Goal: Task Accomplishment & Management: Manage account settings

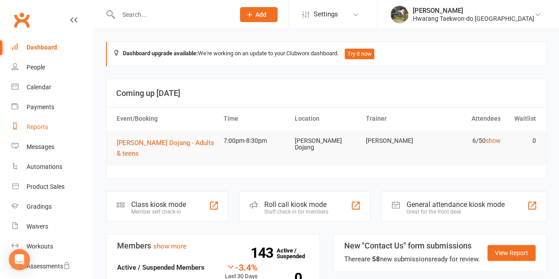
click at [42, 123] on div "Reports" at bounding box center [38, 126] width 22 height 7
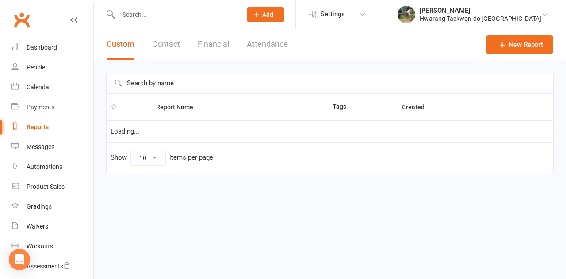
select select "100"
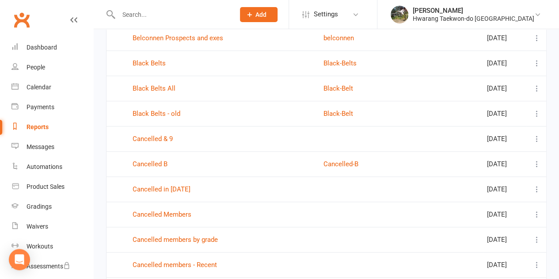
scroll to position [349, 0]
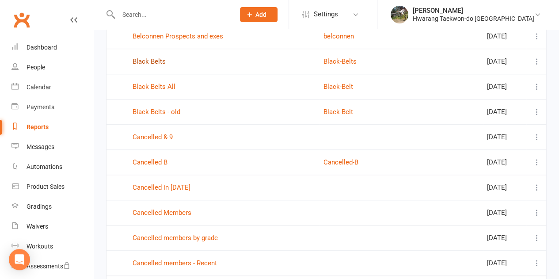
click at [151, 62] on link "Black Belts" at bounding box center [149, 61] width 33 height 8
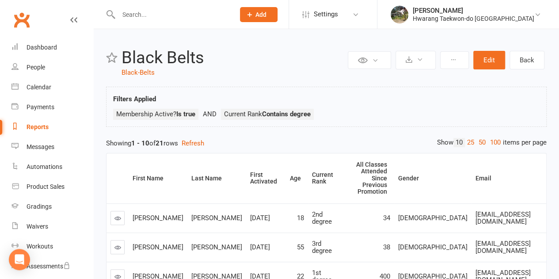
click at [312, 174] on div "Current Rank" at bounding box center [323, 179] width 23 height 14
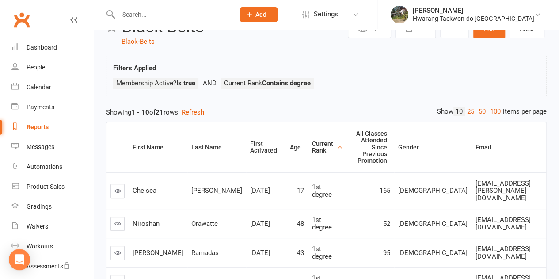
scroll to position [31, 0]
click at [467, 114] on link "25" at bounding box center [470, 111] width 11 height 9
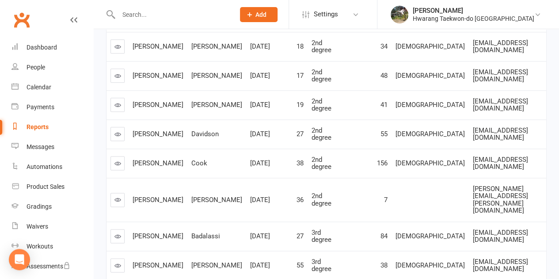
scroll to position [483, 0]
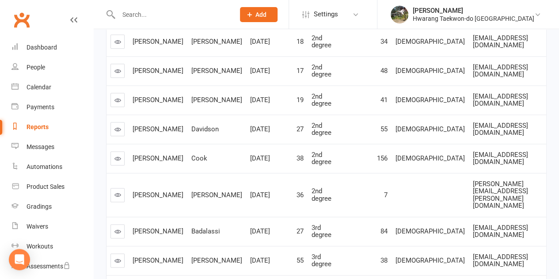
click at [43, 87] on div "Calendar" at bounding box center [39, 87] width 25 height 7
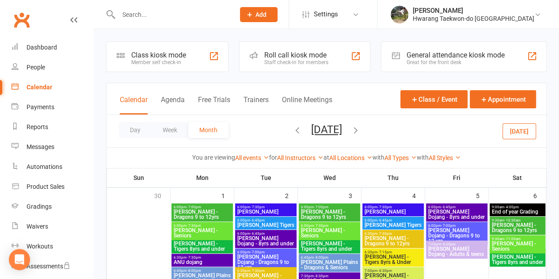
click at [293, 132] on icon "button" at bounding box center [298, 130] width 10 height 10
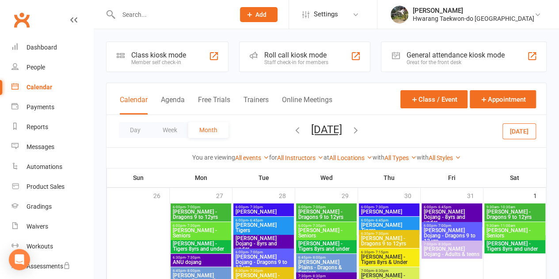
click at [293, 133] on icon "button" at bounding box center [298, 130] width 10 height 10
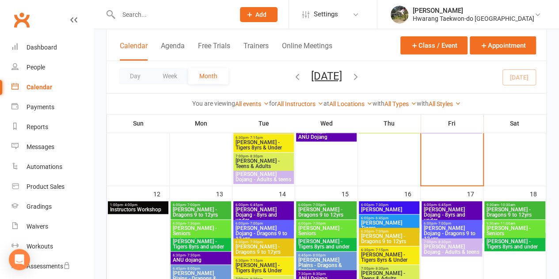
scroll to position [250, 0]
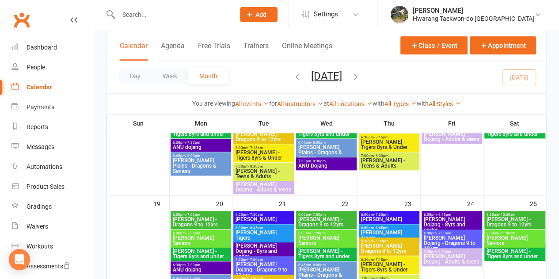
click at [361, 80] on button "button" at bounding box center [356, 76] width 10 height 15
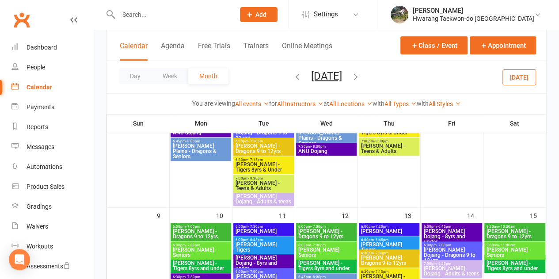
scroll to position [279, 0]
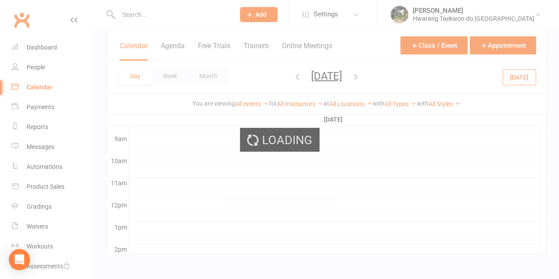
scroll to position [0, 0]
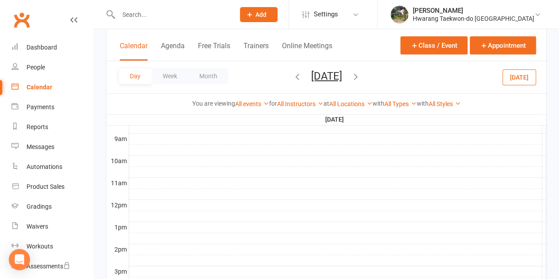
click at [156, 226] on div at bounding box center [337, 227] width 417 height 11
click at [161, 216] on button "Add Event" at bounding box center [150, 216] width 30 height 11
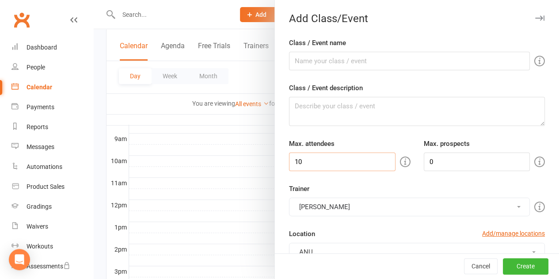
click at [321, 163] on input "10" at bounding box center [342, 162] width 107 height 19
type input "1"
type input "100"
click at [343, 63] on input "Class / Event name" at bounding box center [409, 61] width 241 height 19
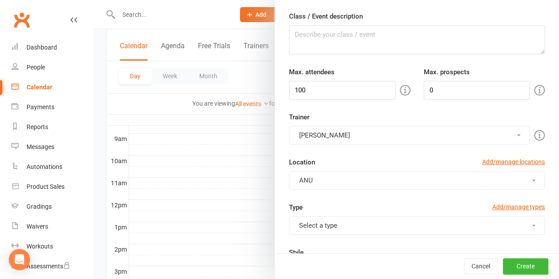
scroll to position [73, 0]
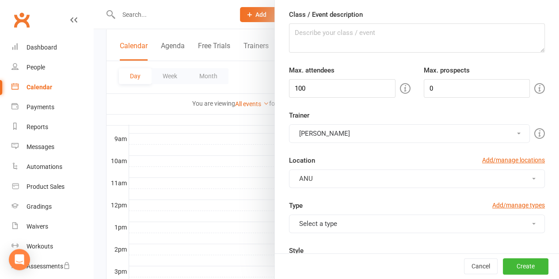
type input "Degree Testing Preparation"
click at [517, 179] on button "ANU" at bounding box center [417, 178] width 256 height 19
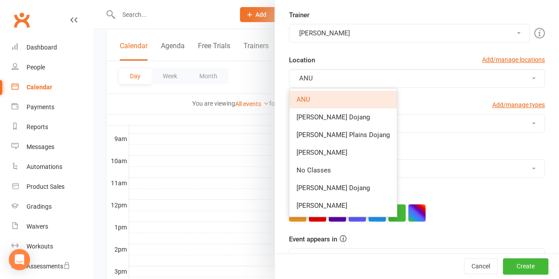
scroll to position [175, 0]
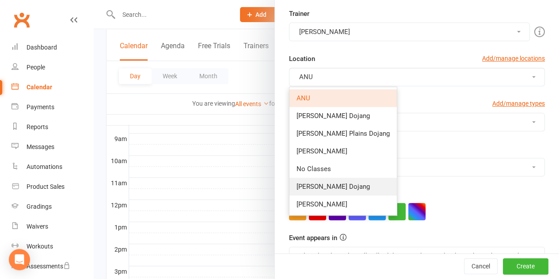
click at [325, 187] on span "[PERSON_NAME] Dojang" at bounding box center [333, 187] width 73 height 8
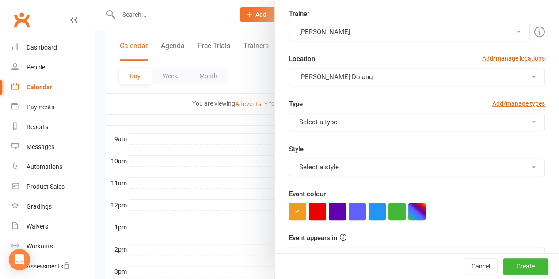
click at [311, 211] on button "button" at bounding box center [317, 211] width 17 height 17
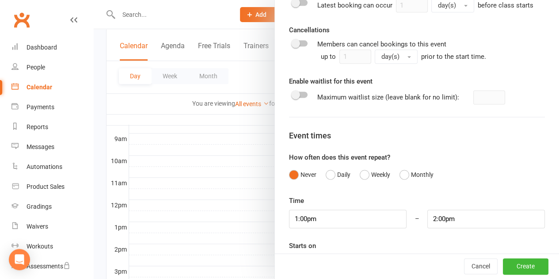
scroll to position [542, 0]
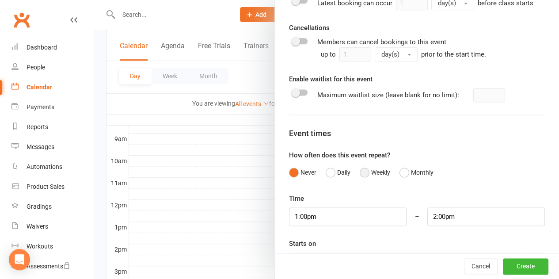
click at [360, 180] on button "Weekly" at bounding box center [375, 172] width 31 height 17
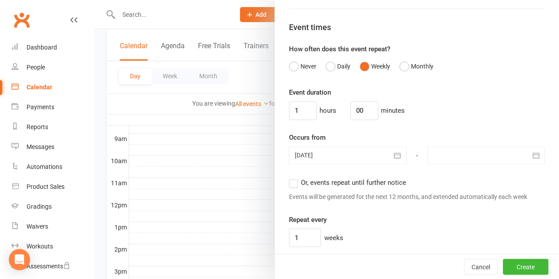
scroll to position [648, 0]
click at [394, 158] on icon "button" at bounding box center [397, 155] width 7 height 6
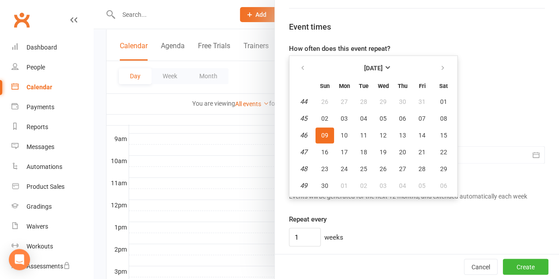
click at [495, 103] on div "Event duration 1 hours 00 minutes" at bounding box center [417, 103] width 256 height 33
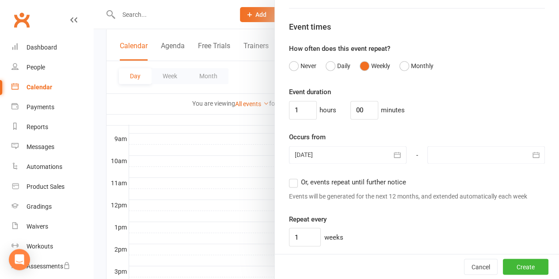
click at [532, 159] on icon "button" at bounding box center [536, 154] width 9 height 9
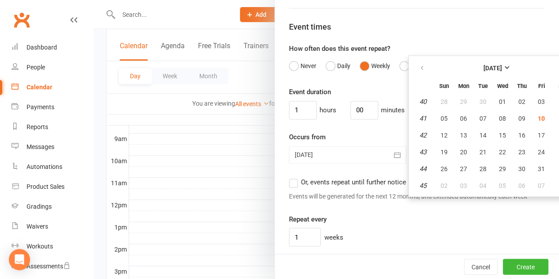
scroll to position [648, 20]
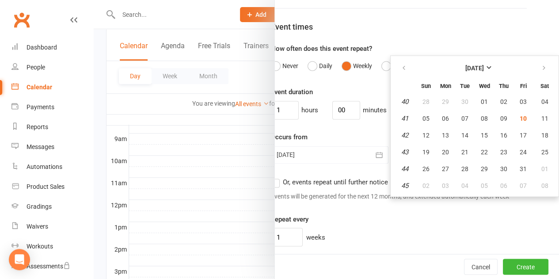
click at [541, 72] on icon "button" at bounding box center [544, 68] width 6 height 7
click at [423, 189] on span "30" at bounding box center [426, 185] width 7 height 7
type input "[DATE]"
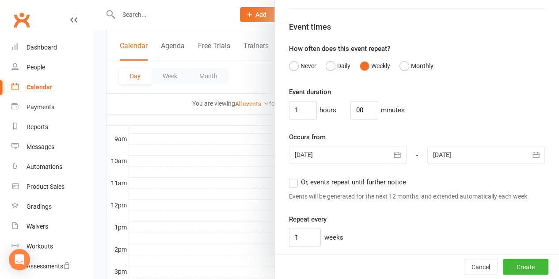
scroll to position [648, 0]
click at [514, 267] on button "Create" at bounding box center [526, 267] width 46 height 16
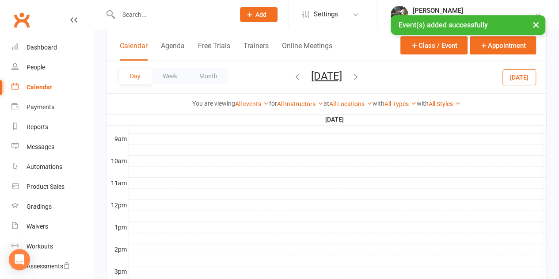
click at [211, 76] on button "Month" at bounding box center [208, 76] width 40 height 16
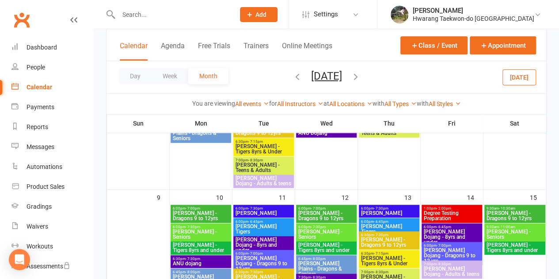
scroll to position [298, 0]
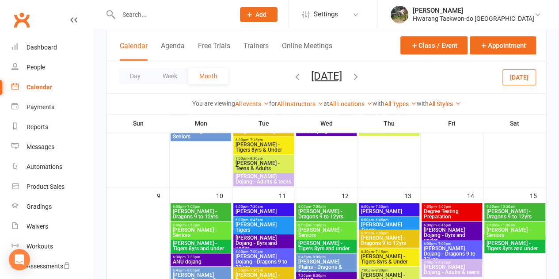
click at [450, 209] on span "Degree Testing Preparation" at bounding box center [451, 214] width 57 height 11
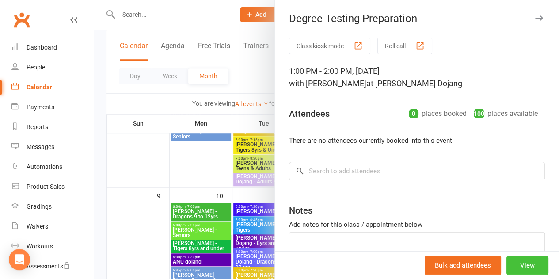
click at [521, 267] on button "View" at bounding box center [528, 265] width 42 height 19
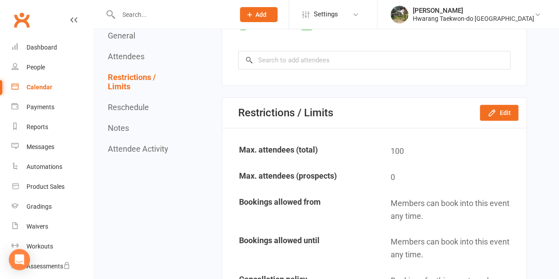
scroll to position [483, 0]
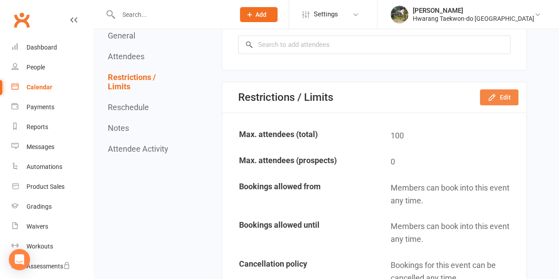
click at [505, 98] on button "Edit" at bounding box center [499, 97] width 38 height 16
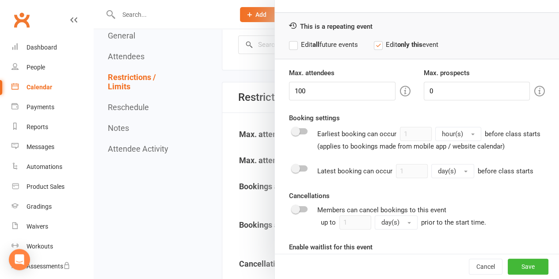
scroll to position [25, 0]
click at [291, 47] on label "Edit all future events" at bounding box center [323, 45] width 69 height 11
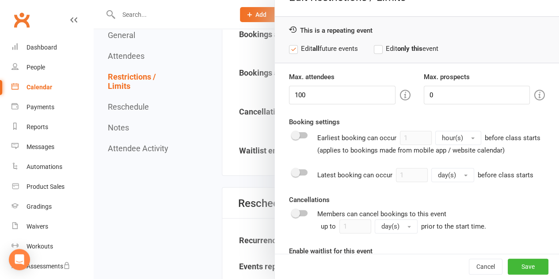
scroll to position [0, 0]
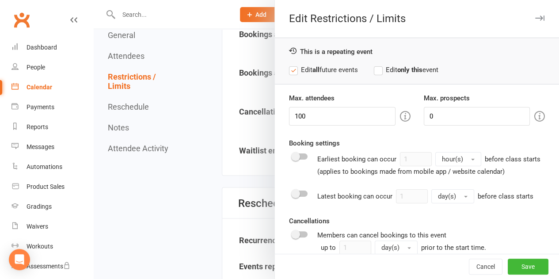
click at [473, 270] on button "Cancel" at bounding box center [486, 267] width 34 height 16
click at [520, 266] on button "Save" at bounding box center [528, 267] width 41 height 16
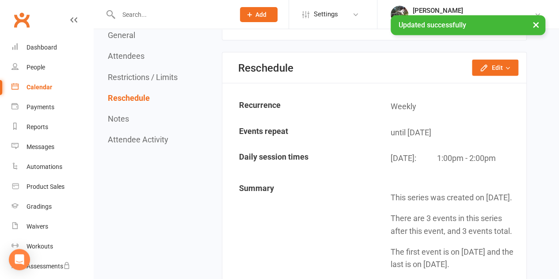
scroll to position [767, 0]
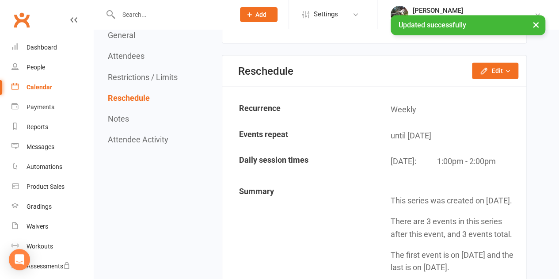
click at [503, 69] on button "Edit" at bounding box center [495, 70] width 46 height 16
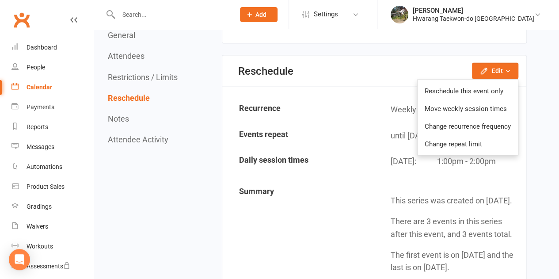
click at [475, 88] on link "Reschedule this event only" at bounding box center [468, 91] width 100 height 18
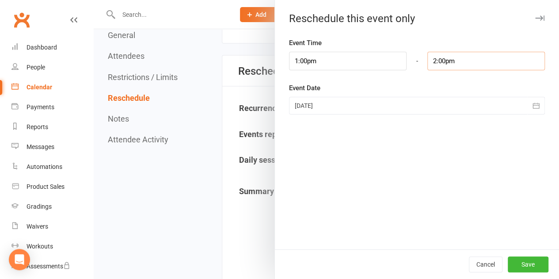
click at [450, 62] on input "2:00pm" at bounding box center [486, 61] width 118 height 19
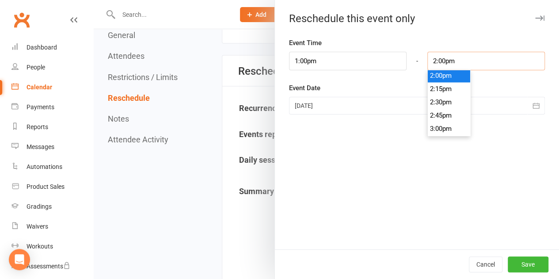
scroll to position [746, 0]
click at [431, 126] on li "3:00pm" at bounding box center [449, 126] width 42 height 13
type input "3:00pm"
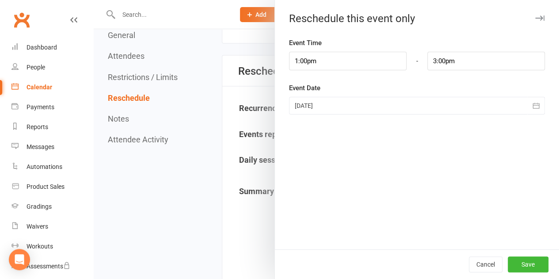
click at [532, 105] on icon "button" at bounding box center [536, 105] width 9 height 9
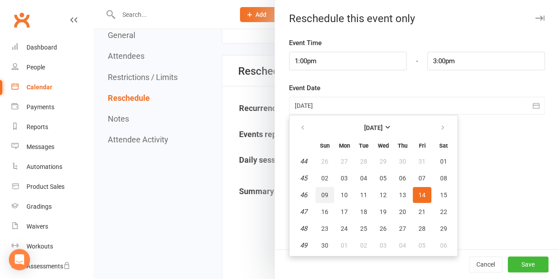
click at [321, 192] on span "09" at bounding box center [324, 194] width 7 height 7
type input "[DATE]"
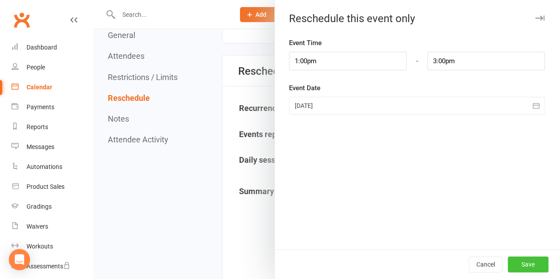
click at [522, 262] on button "Save" at bounding box center [528, 264] width 41 height 16
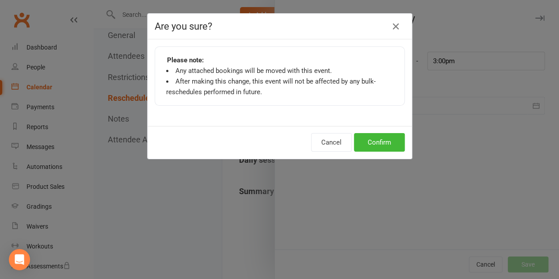
click at [380, 141] on button "Confirm" at bounding box center [379, 142] width 51 height 19
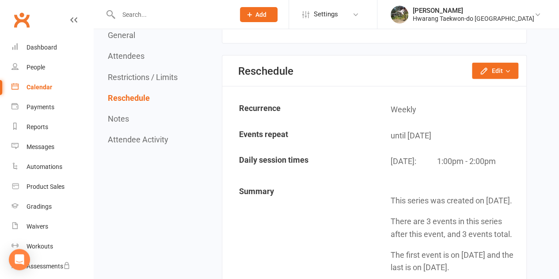
click at [493, 67] on button "Edit" at bounding box center [495, 70] width 46 height 16
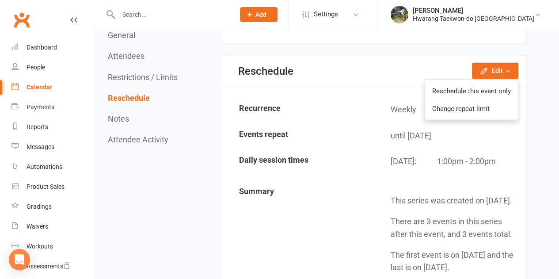
click at [473, 95] on link "Reschedule this event only" at bounding box center [471, 91] width 93 height 18
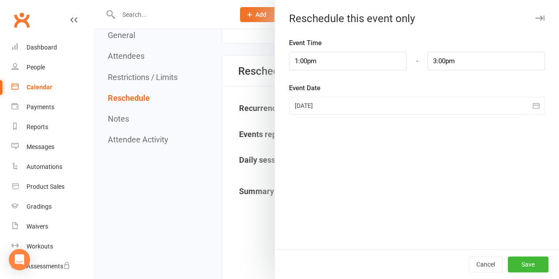
click at [532, 105] on icon "button" at bounding box center [536, 105] width 9 height 9
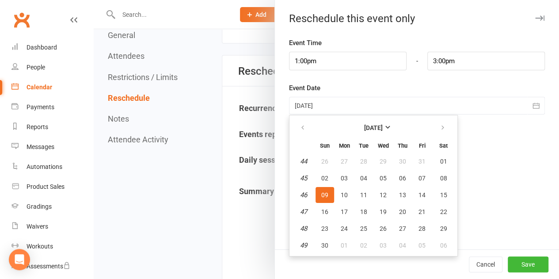
click at [528, 269] on button "Save" at bounding box center [528, 264] width 41 height 16
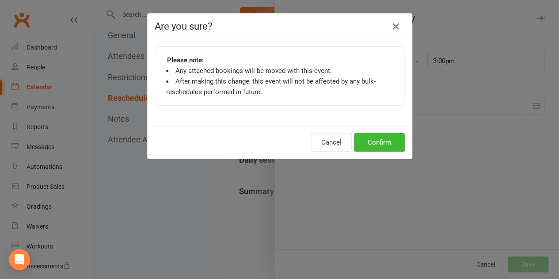
click at [381, 140] on button "Confirm" at bounding box center [379, 142] width 51 height 19
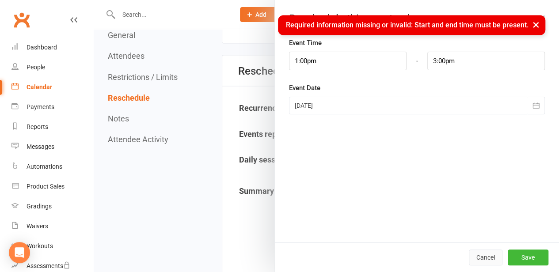
click at [483, 263] on button "Cancel" at bounding box center [486, 258] width 34 height 16
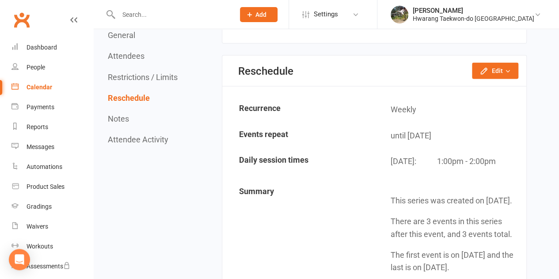
click at [50, 88] on div "Calendar" at bounding box center [40, 87] width 26 height 7
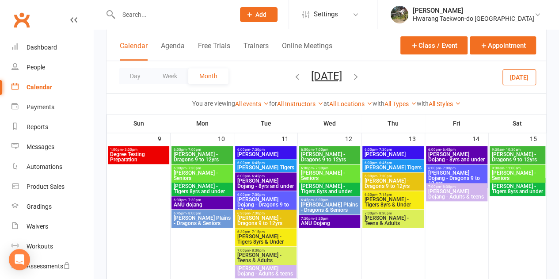
scroll to position [316, 0]
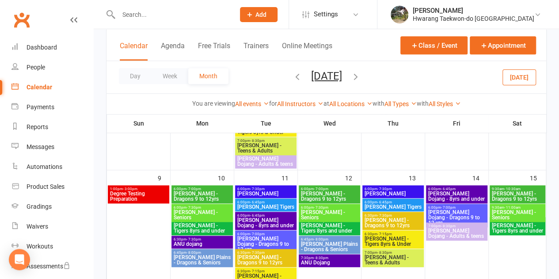
click at [145, 196] on span "Degree Testing Preparation" at bounding box center [139, 196] width 58 height 11
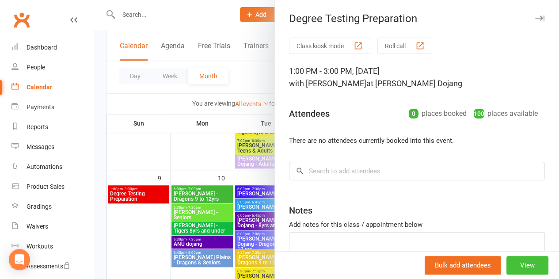
click at [518, 271] on button "View" at bounding box center [528, 265] width 42 height 19
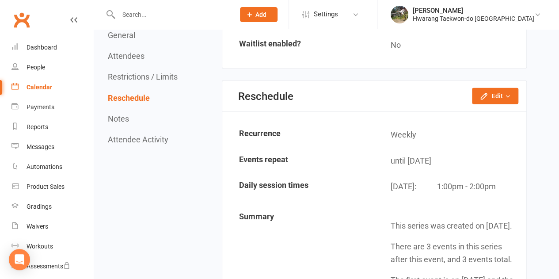
scroll to position [746, 0]
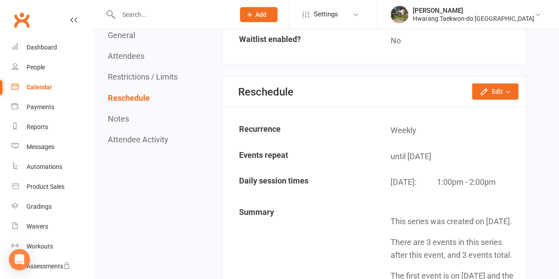
click at [508, 92] on icon "button" at bounding box center [508, 91] width 6 height 6
click at [479, 127] on link "Change repeat limit" at bounding box center [471, 129] width 93 height 18
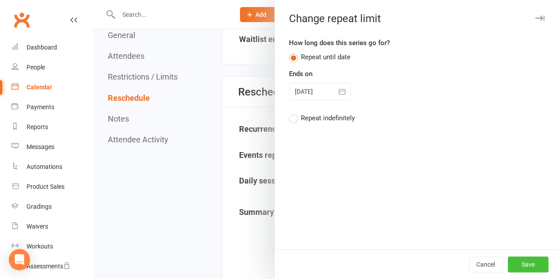
click at [515, 264] on button "Save" at bounding box center [528, 264] width 41 height 16
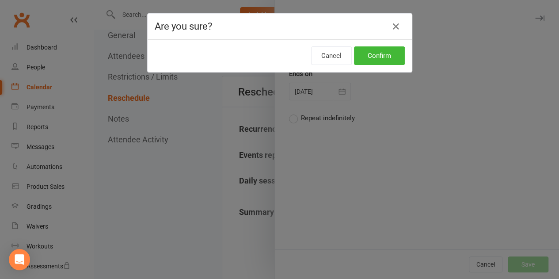
click at [379, 58] on button "Confirm" at bounding box center [379, 55] width 51 height 19
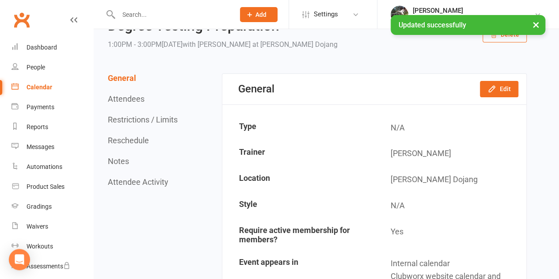
scroll to position [0, 0]
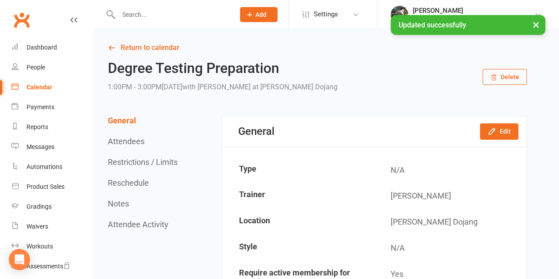
click at [149, 44] on link "Return to calendar" at bounding box center [317, 48] width 419 height 12
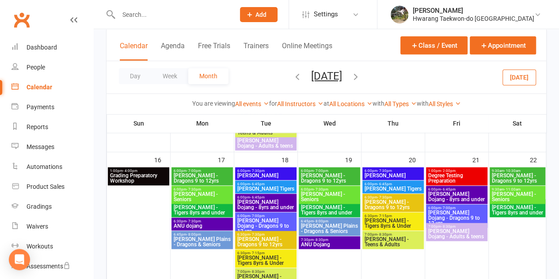
scroll to position [482, 0]
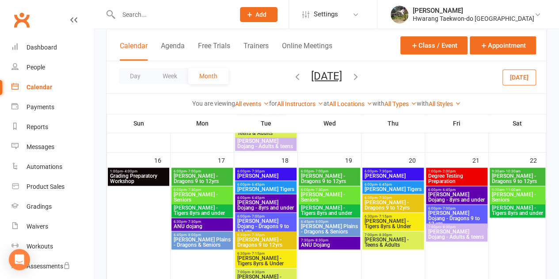
click at [455, 175] on span "Degree Testing Preparation" at bounding box center [457, 178] width 58 height 11
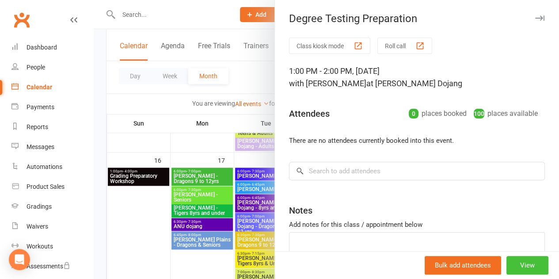
click at [519, 263] on button "View" at bounding box center [528, 265] width 42 height 19
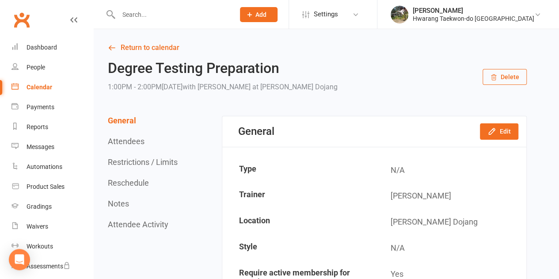
click at [511, 85] on button "Delete" at bounding box center [505, 77] width 44 height 16
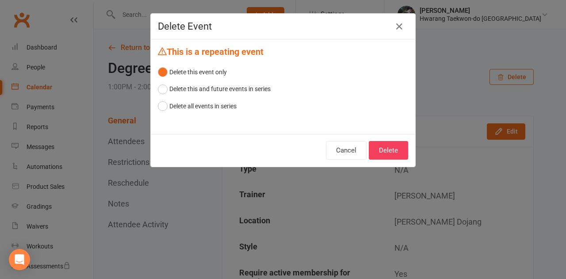
click at [385, 157] on button "Delete" at bounding box center [388, 150] width 39 height 19
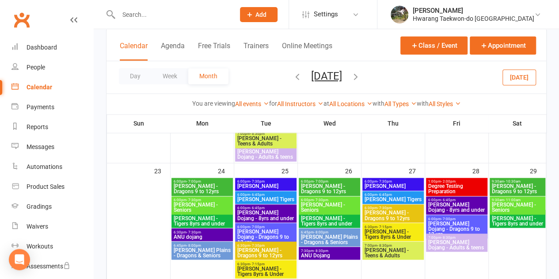
scroll to position [621, 0]
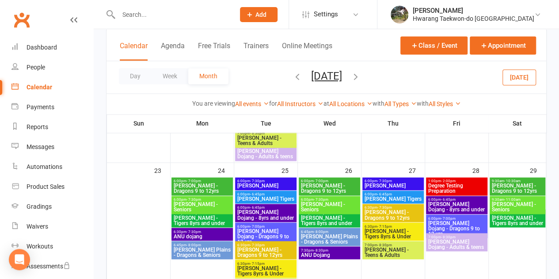
click at [466, 189] on span "Degree Testing Preparation" at bounding box center [457, 188] width 58 height 11
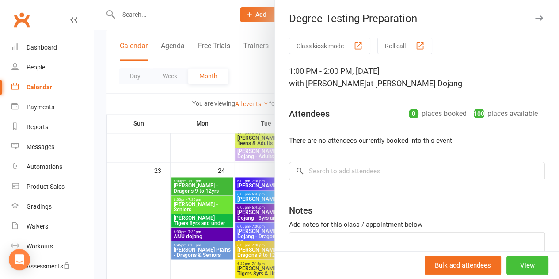
click at [522, 268] on button "View" at bounding box center [528, 265] width 42 height 19
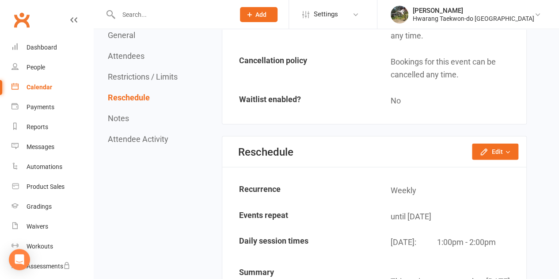
scroll to position [688, 0]
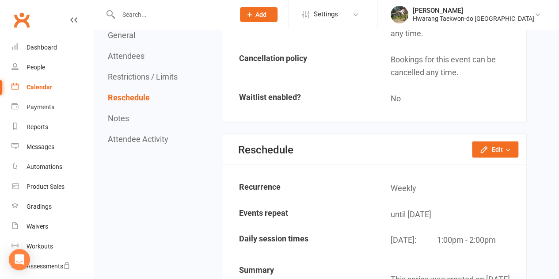
click at [495, 150] on button "Edit" at bounding box center [495, 149] width 46 height 16
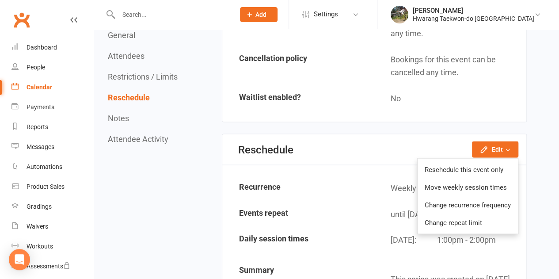
click at [473, 169] on link "Reschedule this event only" at bounding box center [468, 169] width 100 height 18
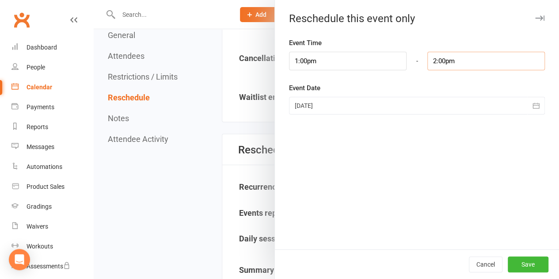
click at [472, 63] on input "2:00pm" at bounding box center [486, 61] width 118 height 19
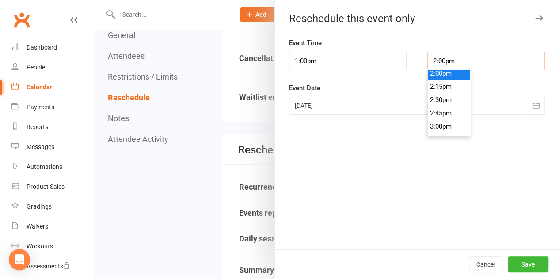
scroll to position [753, 0]
click at [439, 118] on li "3:00pm" at bounding box center [449, 119] width 42 height 13
type input "3:00pm"
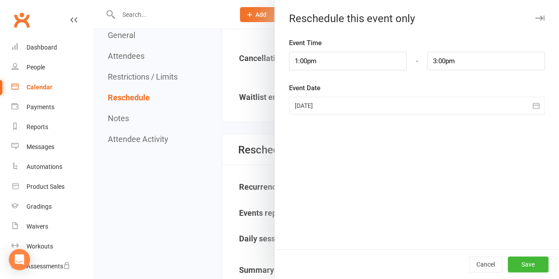
click at [358, 104] on div at bounding box center [417, 106] width 256 height 18
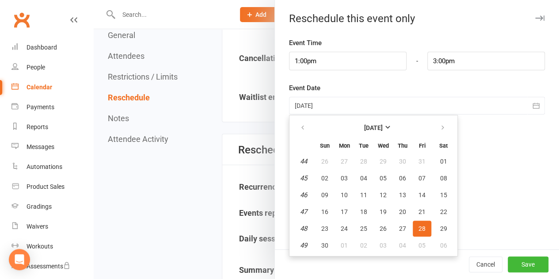
click at [321, 228] on span "23" at bounding box center [324, 228] width 7 height 7
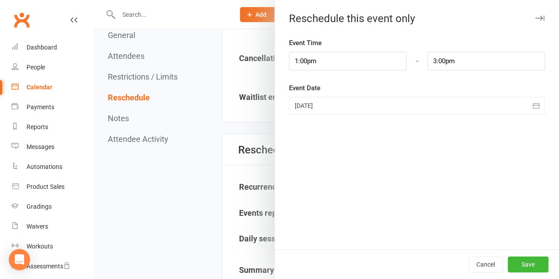
type input "[DATE]"
click at [524, 268] on button "Save" at bounding box center [528, 264] width 41 height 16
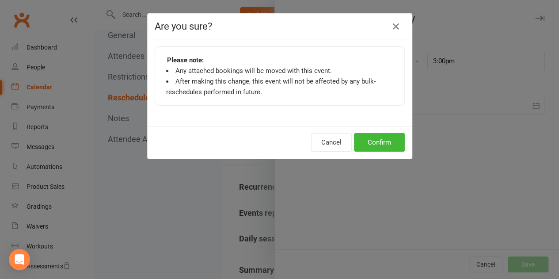
click at [375, 147] on button "Confirm" at bounding box center [379, 142] width 51 height 19
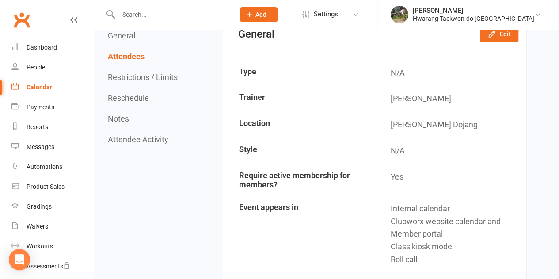
scroll to position [0, 0]
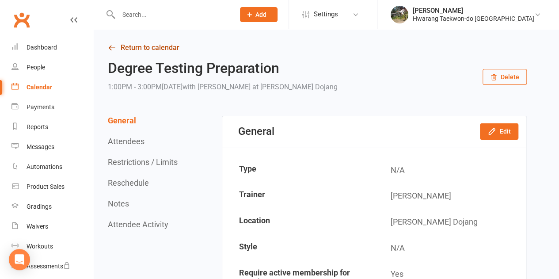
click at [123, 50] on link "Return to calendar" at bounding box center [317, 48] width 419 height 12
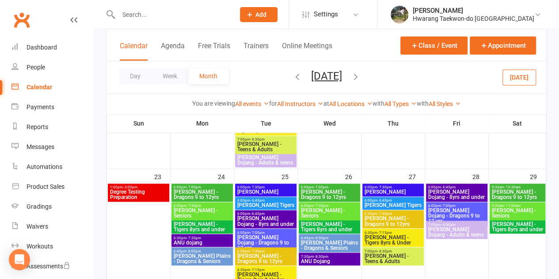
scroll to position [614, 0]
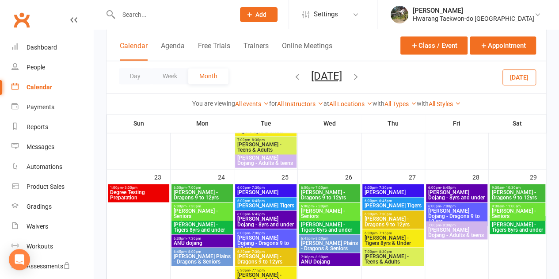
click at [140, 244] on div at bounding box center [138, 251] width 61 height 133
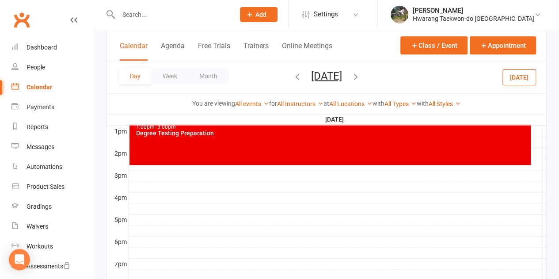
scroll to position [343, 0]
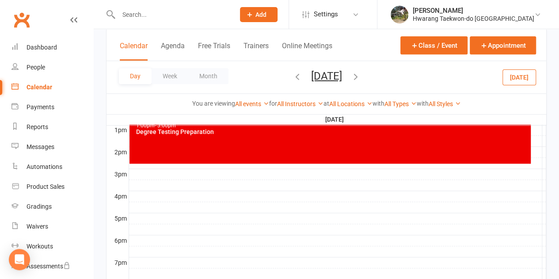
click at [393, 150] on div "1:00pm - 3:00pm Degree Testing Preparation" at bounding box center [330, 141] width 401 height 43
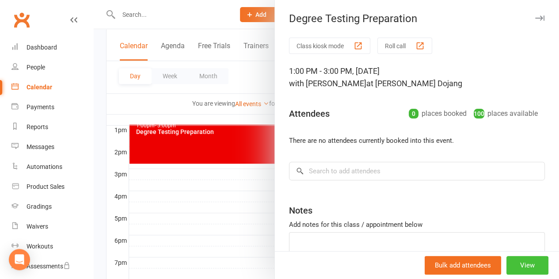
click at [524, 269] on button "View" at bounding box center [528, 265] width 42 height 19
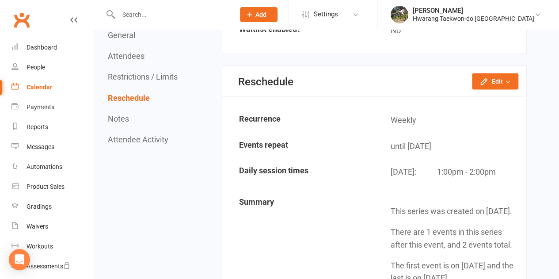
scroll to position [756, 0]
click at [502, 80] on button "Edit" at bounding box center [495, 81] width 46 height 16
click at [479, 118] on link "Change repeat limit" at bounding box center [471, 120] width 93 height 18
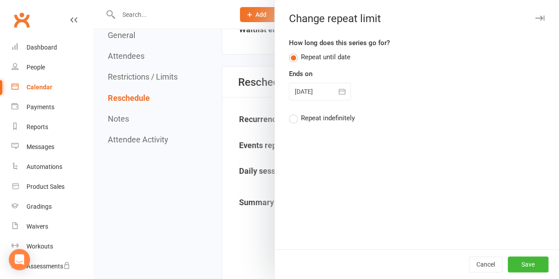
click at [338, 91] on icon "button" at bounding box center [342, 91] width 9 height 9
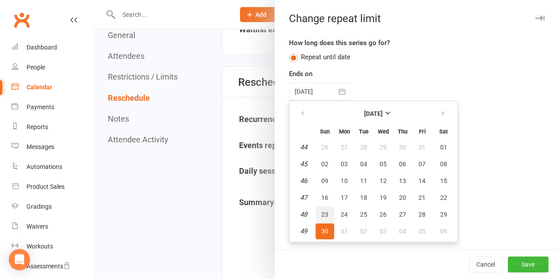
click at [316, 221] on button "23" at bounding box center [325, 214] width 19 height 16
type input "[DATE]"
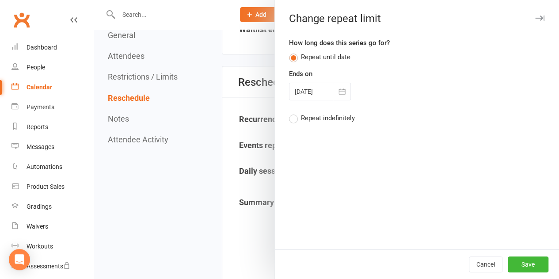
click at [534, 265] on button "Save" at bounding box center [528, 264] width 41 height 16
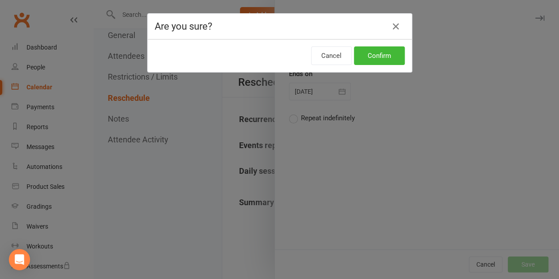
click at [381, 58] on button "Confirm" at bounding box center [379, 55] width 51 height 19
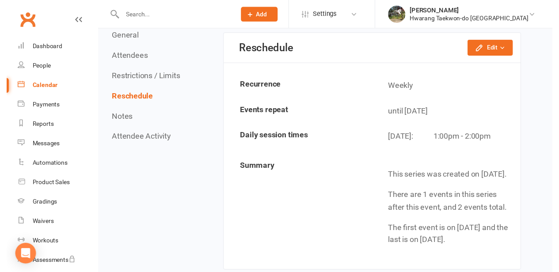
scroll to position [740, 0]
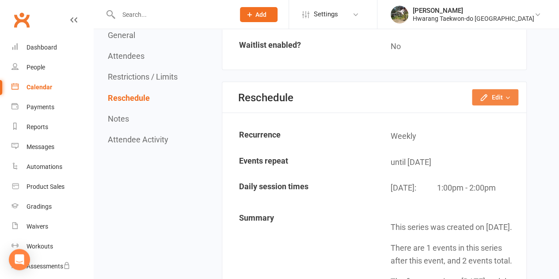
click at [494, 97] on button "Edit" at bounding box center [495, 97] width 46 height 16
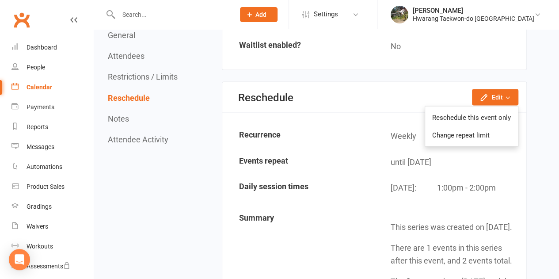
click at [495, 118] on link "Reschedule this event only" at bounding box center [471, 117] width 93 height 18
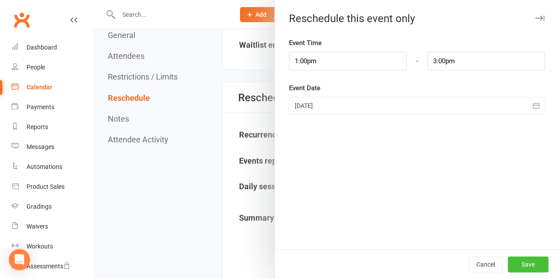
click at [528, 266] on button "Save" at bounding box center [528, 264] width 41 height 16
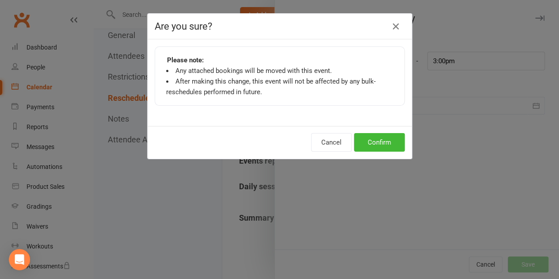
click at [384, 142] on button "Confirm" at bounding box center [379, 142] width 51 height 19
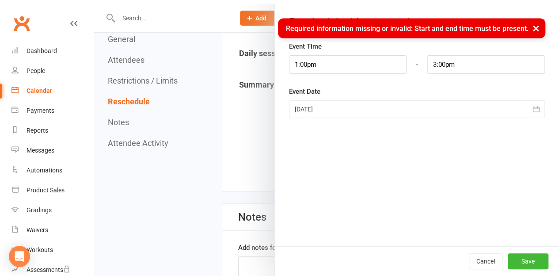
scroll to position [880, 0]
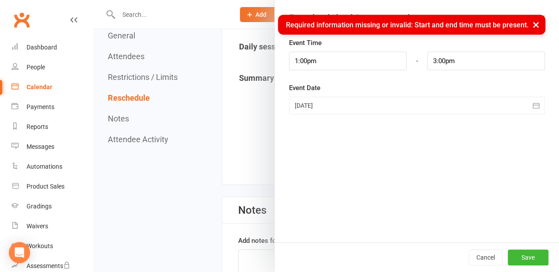
click at [532, 106] on icon "button" at bounding box center [536, 105] width 9 height 9
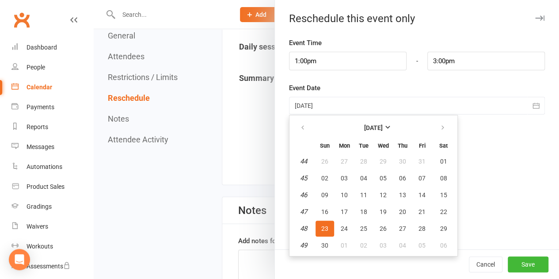
click at [321, 248] on span "30" at bounding box center [324, 245] width 7 height 7
type input "[DATE]"
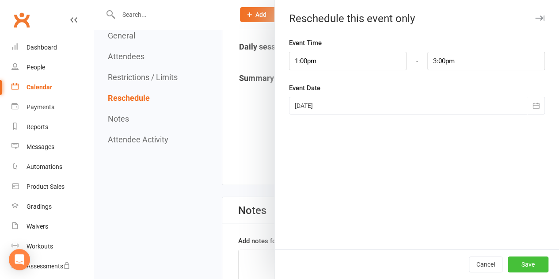
click at [527, 264] on button "Save" at bounding box center [528, 264] width 41 height 16
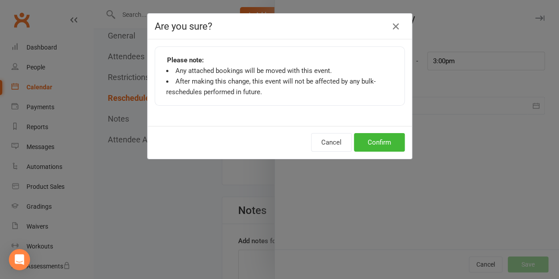
click at [377, 149] on button "Confirm" at bounding box center [379, 142] width 51 height 19
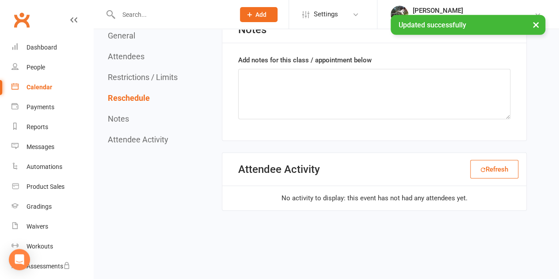
scroll to position [1070, 0]
